Goal: Check status: Check status

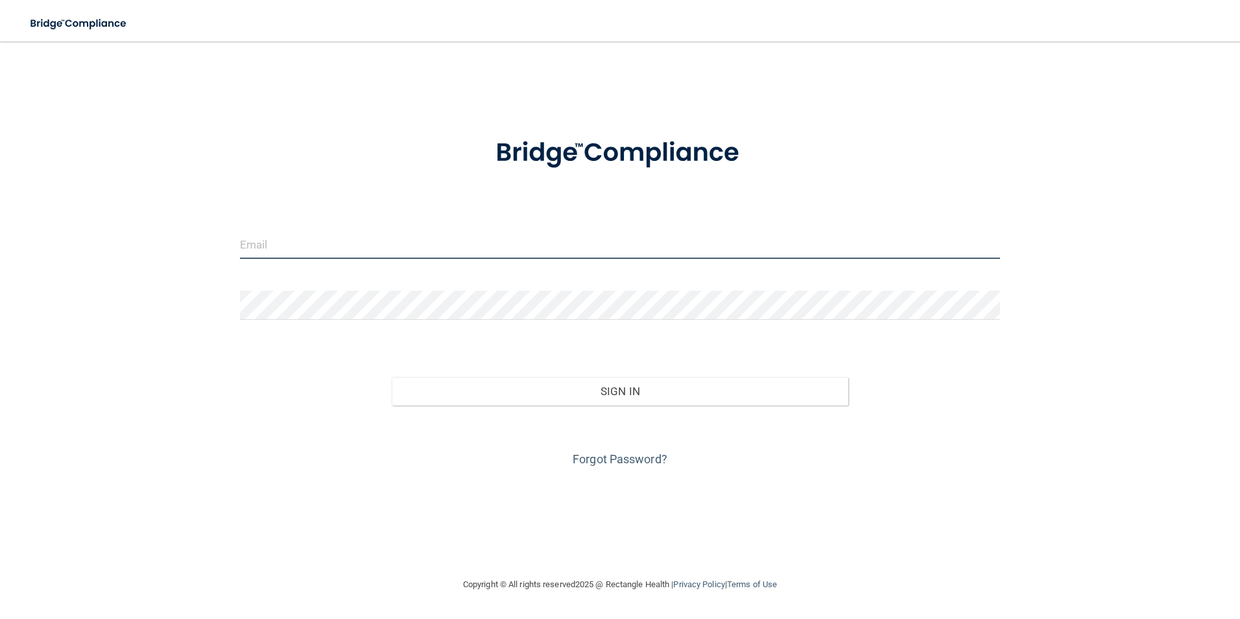
click at [292, 253] on input "email" at bounding box center [620, 244] width 760 height 29
type input "[EMAIL_ADDRESS][DOMAIN_NAME]"
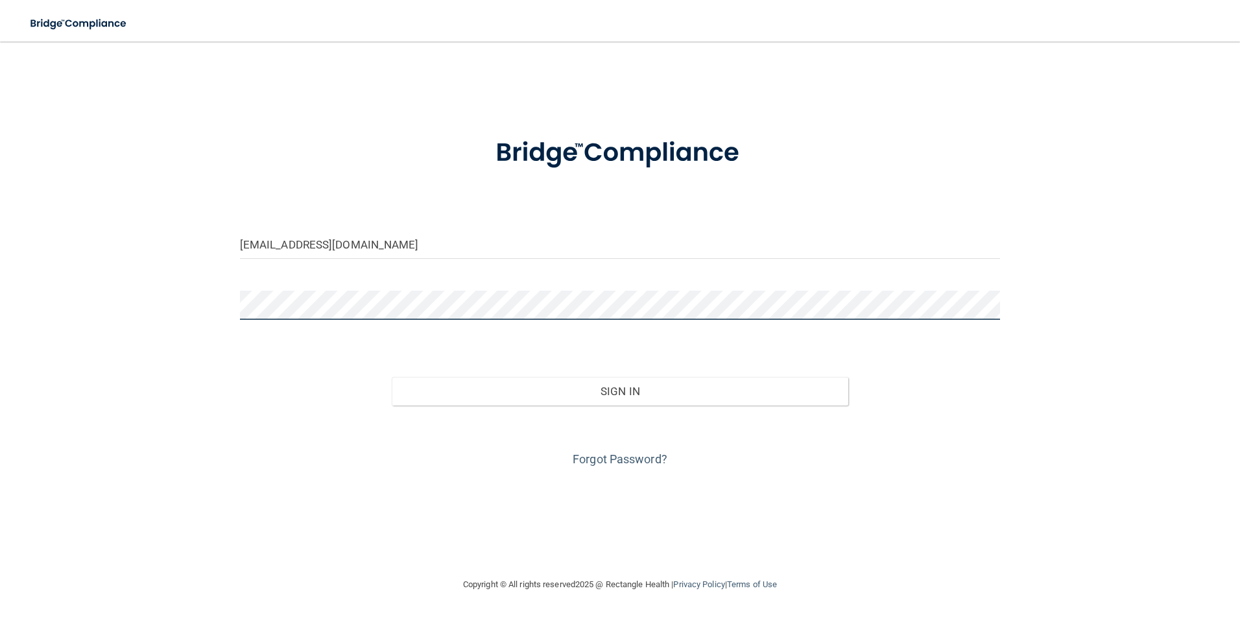
click at [392, 377] on button "Sign In" at bounding box center [620, 391] width 456 height 29
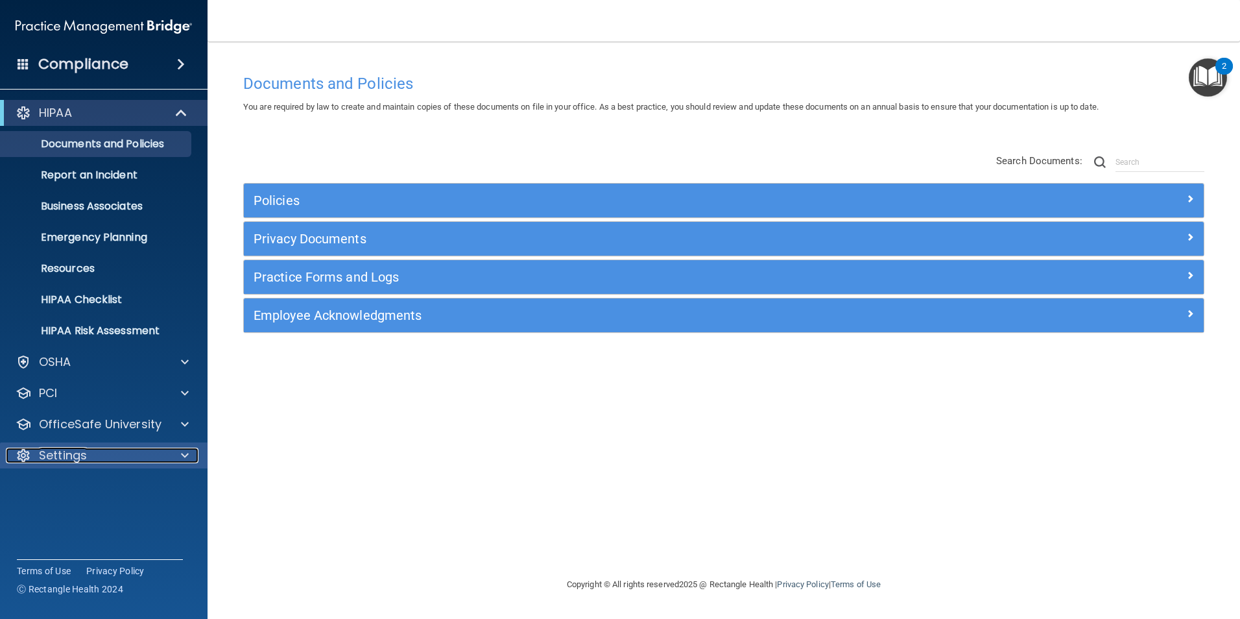
drag, startPoint x: 55, startPoint y: 454, endPoint x: 62, endPoint y: 455, distance: 7.2
click at [55, 454] on p "Settings" at bounding box center [63, 455] width 48 height 16
click at [87, 490] on p "My Account" at bounding box center [96, 486] width 177 height 13
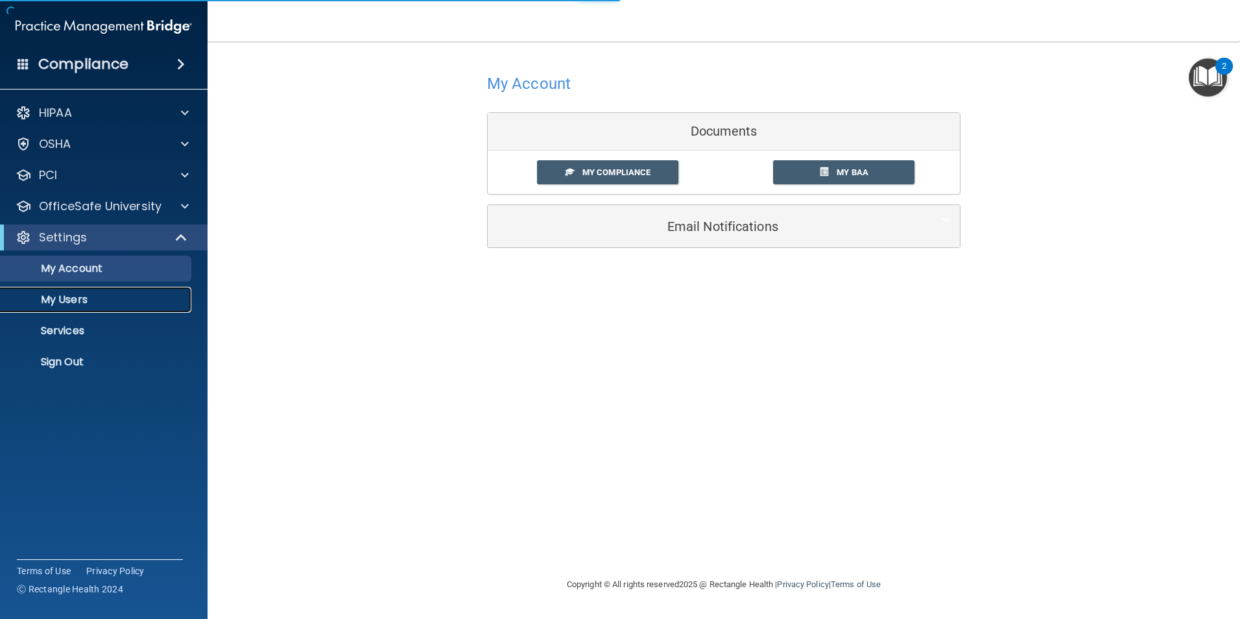
click at [85, 298] on p "My Users" at bounding box center [96, 299] width 177 height 13
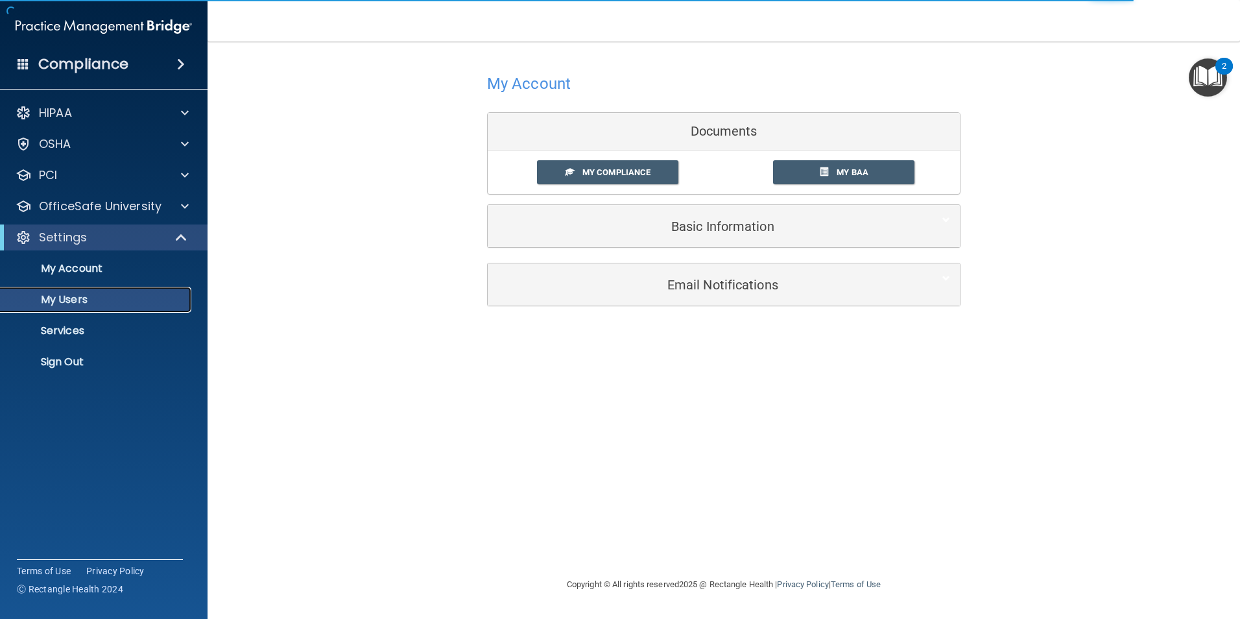
select select "20"
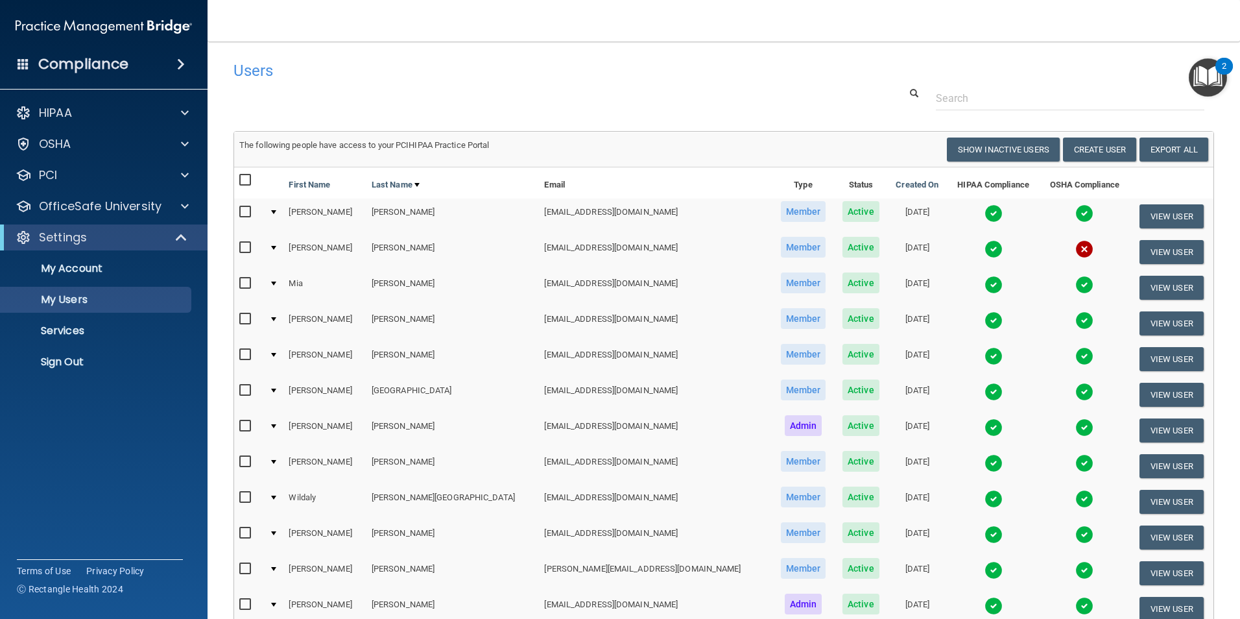
click at [947, 285] on td at bounding box center [993, 288] width 92 height 36
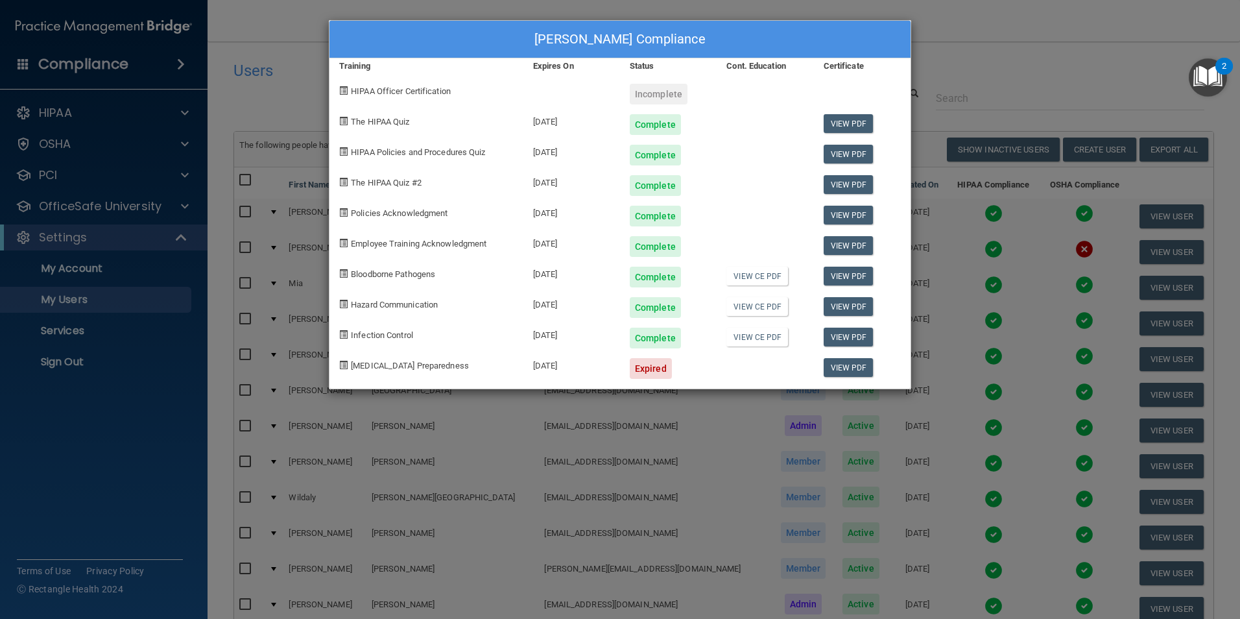
click at [1004, 51] on div "[PERSON_NAME] Compliance Training Expires On Status Cont. Education Certificate…" at bounding box center [620, 309] width 1240 height 619
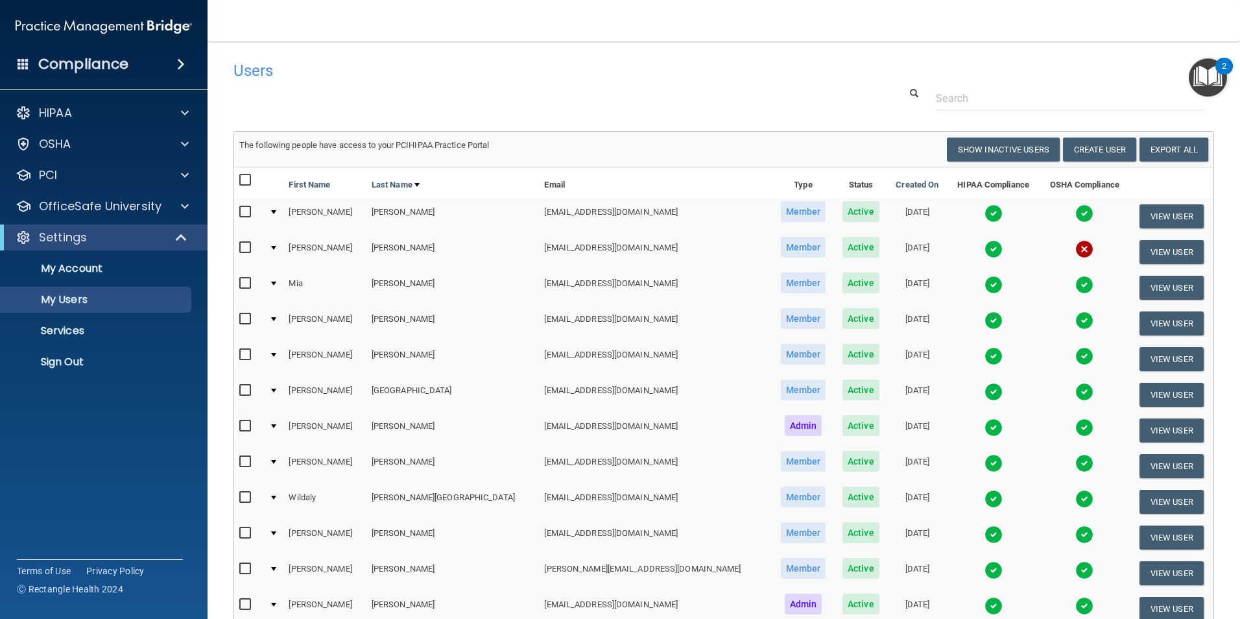
click at [947, 318] on td at bounding box center [993, 323] width 92 height 36
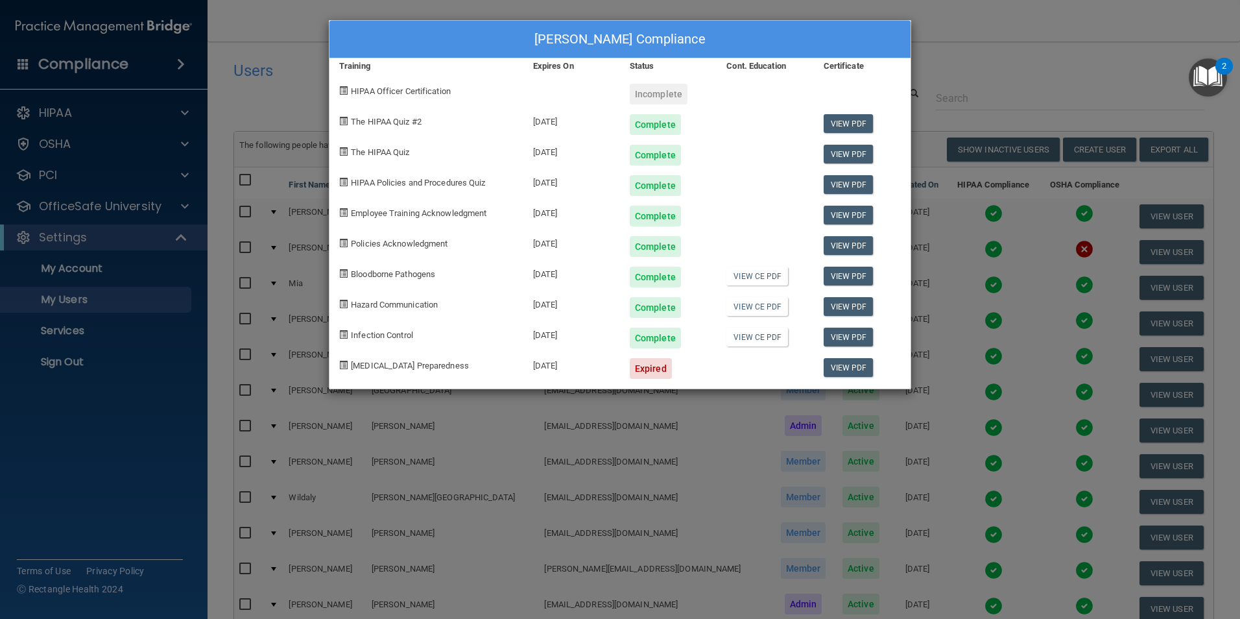
drag, startPoint x: 1033, startPoint y: 25, endPoint x: 1054, endPoint y: 34, distance: 22.4
click at [1033, 27] on div "[PERSON_NAME] Compliance Training Expires On Status Cont. Education Certificate…" at bounding box center [620, 309] width 1240 height 619
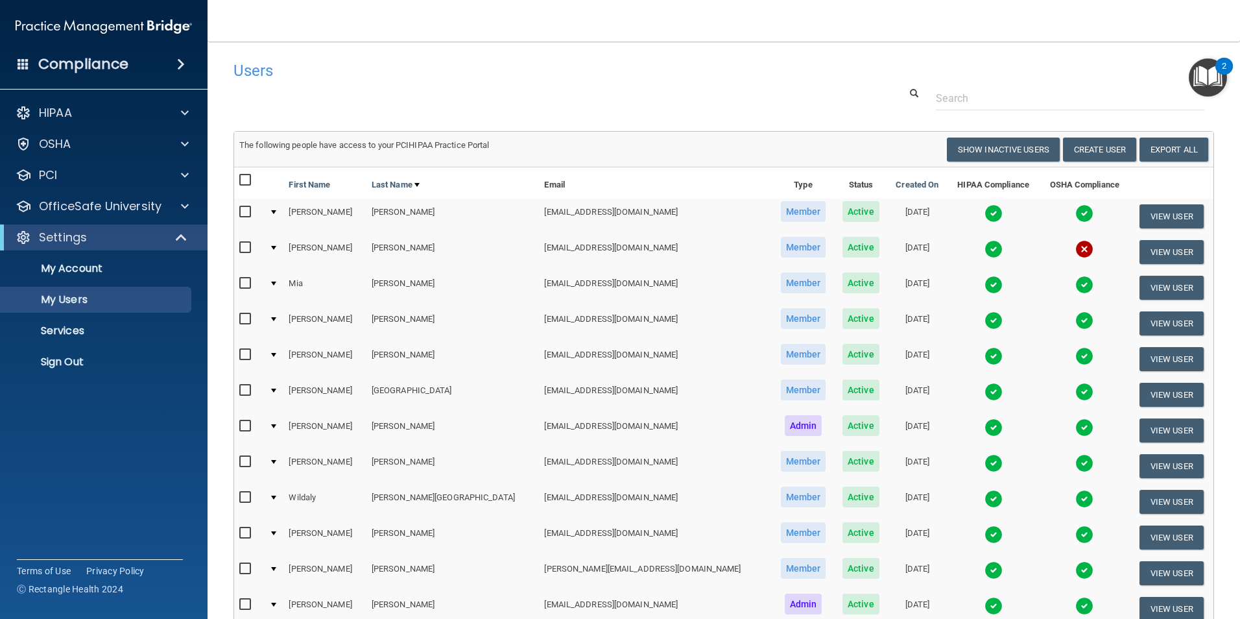
click at [984, 242] on img at bounding box center [993, 249] width 18 height 18
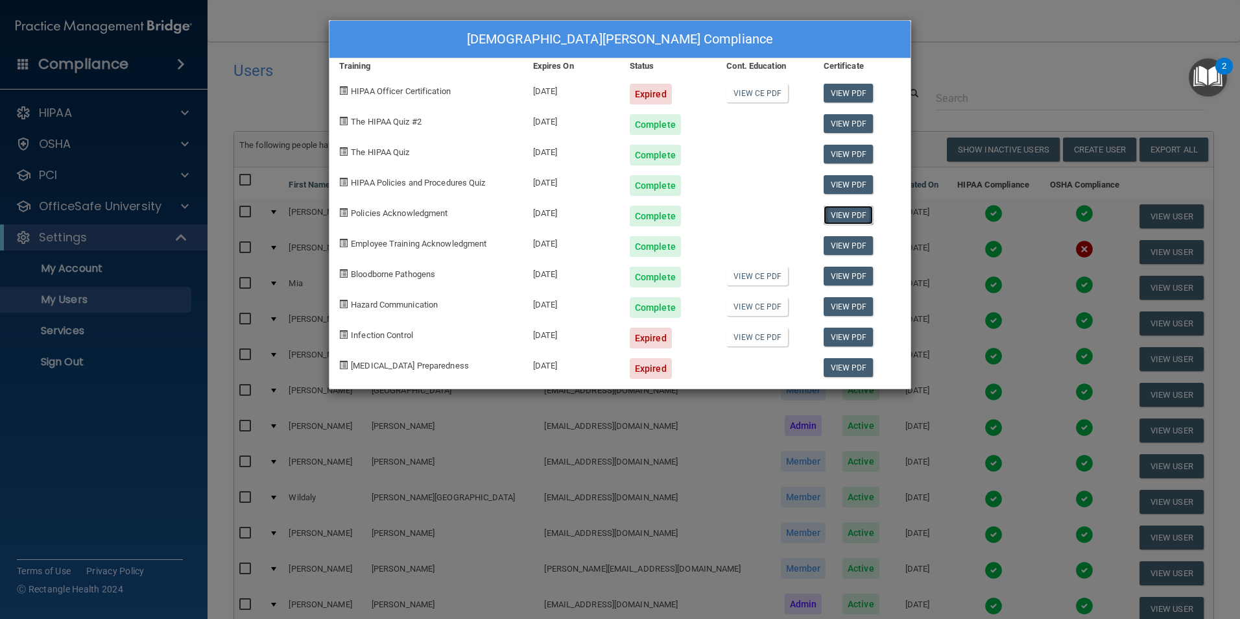
click at [844, 217] on link "View PDF" at bounding box center [848, 215] width 50 height 19
click at [858, 244] on link "View PDF" at bounding box center [848, 245] width 50 height 19
click at [862, 275] on link "View PDF" at bounding box center [848, 275] width 50 height 19
click at [862, 311] on link "View PDF" at bounding box center [848, 306] width 50 height 19
